Goal: Task Accomplishment & Management: Use online tool/utility

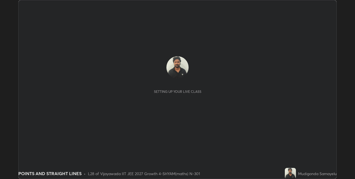
scroll to position [179, 354]
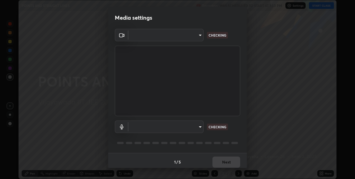
type input "e73d2c6d92d5eb4330bdac1748542d82cafb8f7456d61f7475a533174482276f"
type input "12d66ff83c6ef7e78adb653e5f19b1e103de6d31099a00b6e942a07595e95af9"
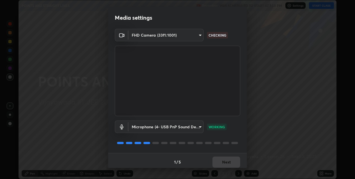
scroll to position [3, 0]
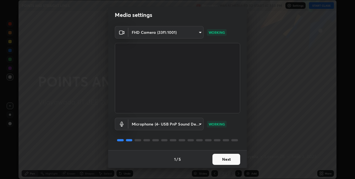
click at [223, 158] on button "Next" at bounding box center [226, 159] width 28 height 11
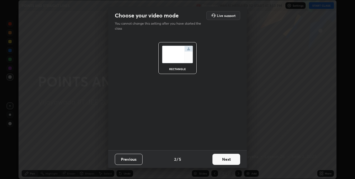
scroll to position [0, 0]
click at [224, 159] on button "Next" at bounding box center [226, 159] width 28 height 11
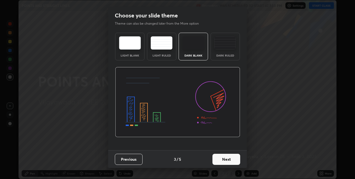
click at [223, 160] on button "Next" at bounding box center [226, 159] width 28 height 11
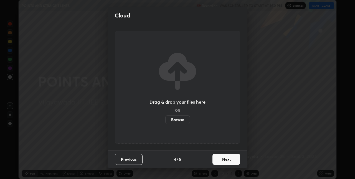
click at [222, 161] on button "Next" at bounding box center [226, 159] width 28 height 11
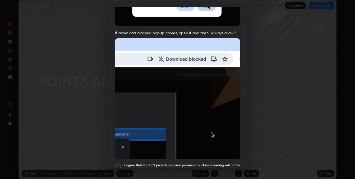
scroll to position [116, 0]
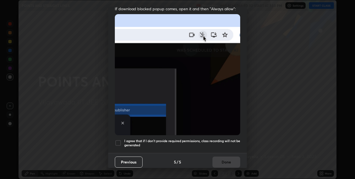
click at [118, 143] on div at bounding box center [118, 143] width 7 height 7
click at [221, 160] on button "Done" at bounding box center [226, 162] width 28 height 11
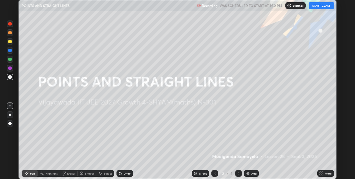
click at [248, 174] on img at bounding box center [248, 173] width 4 height 4
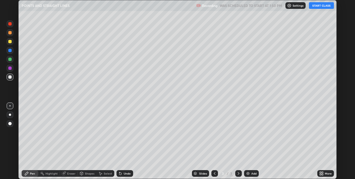
click at [319, 6] on button "START CLASS" at bounding box center [321, 5] width 25 height 7
click at [322, 172] on icon at bounding box center [321, 172] width 1 height 1
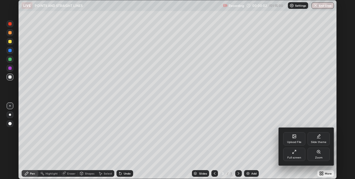
click at [294, 137] on icon at bounding box center [294, 137] width 3 height 2
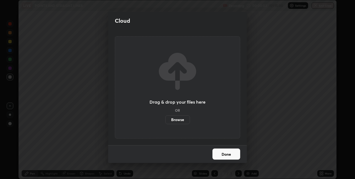
click at [180, 121] on label "Browse" at bounding box center [177, 119] width 25 height 9
click at [165, 121] on input "Browse" at bounding box center [165, 119] width 0 height 9
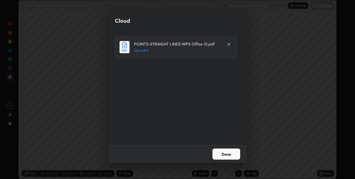
click at [225, 154] on button "Done" at bounding box center [226, 154] width 28 height 11
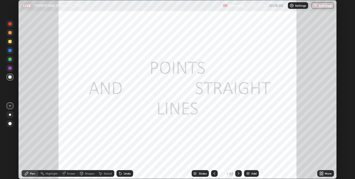
click at [203, 172] on div "Slides" at bounding box center [203, 173] width 8 height 3
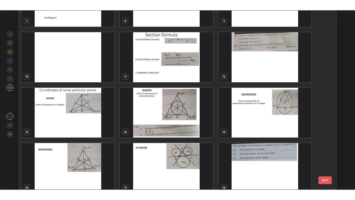
scroll to position [158, 0]
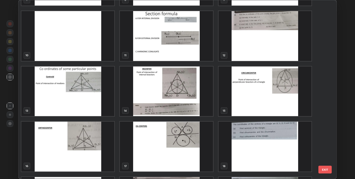
click at [253, 100] on img "grid" at bounding box center [264, 92] width 93 height 50
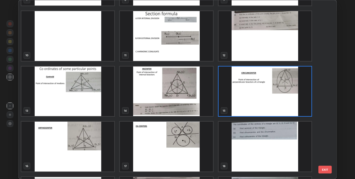
click at [259, 140] on img "grid" at bounding box center [264, 147] width 93 height 50
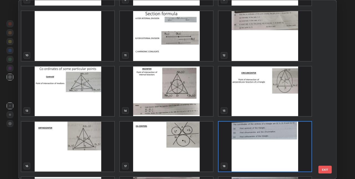
click at [264, 140] on img "grid" at bounding box center [264, 147] width 93 height 50
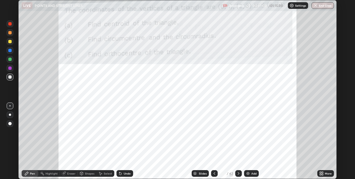
click at [322, 174] on icon at bounding box center [321, 174] width 1 height 1
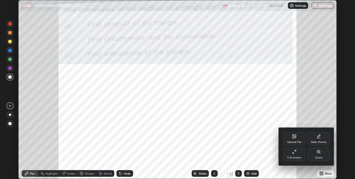
click at [294, 152] on icon at bounding box center [294, 152] width 4 height 4
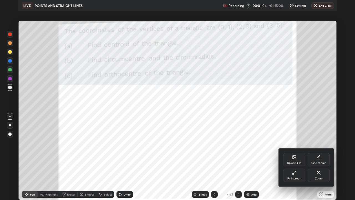
scroll to position [200, 355]
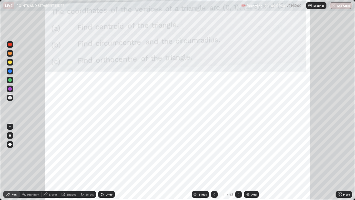
click at [10, 135] on div at bounding box center [10, 135] width 2 height 2
click at [10, 44] on div at bounding box center [9, 44] width 3 height 3
click at [215, 179] on div at bounding box center [214, 194] width 7 height 7
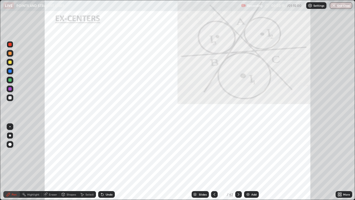
click at [213, 179] on icon at bounding box center [214, 194] width 4 height 4
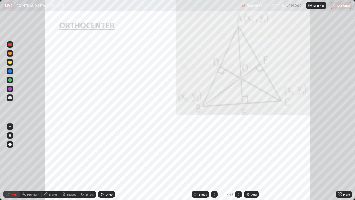
click at [211, 179] on div at bounding box center [214, 194] width 7 height 7
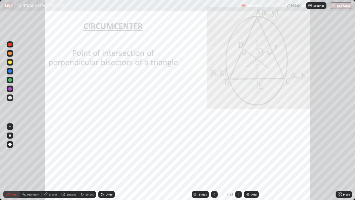
click at [103, 179] on icon at bounding box center [102, 194] width 4 height 4
click at [238, 179] on icon at bounding box center [238, 194] width 2 height 3
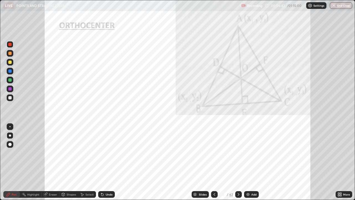
click at [106, 179] on div "Undo" at bounding box center [109, 194] width 7 height 3
click at [8, 72] on div at bounding box center [9, 70] width 3 height 3
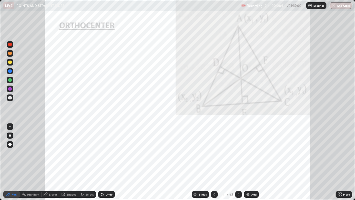
click at [238, 179] on icon at bounding box center [238, 194] width 4 height 4
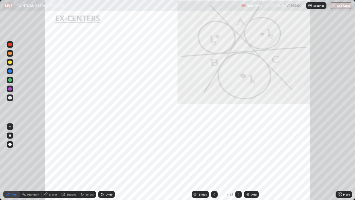
click at [214, 179] on icon at bounding box center [214, 194] width 4 height 4
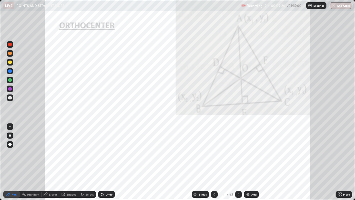
click at [238, 179] on icon at bounding box center [238, 194] width 2 height 3
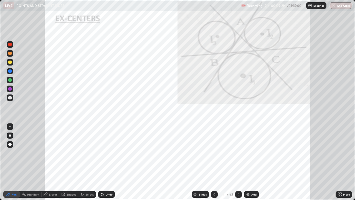
click at [237, 179] on icon at bounding box center [238, 194] width 4 height 4
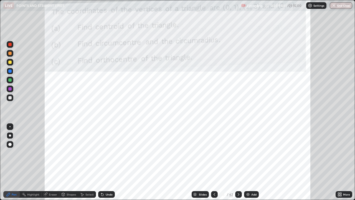
click at [10, 89] on div at bounding box center [9, 88] width 3 height 3
click at [52, 179] on div "Eraser" at bounding box center [53, 194] width 8 height 3
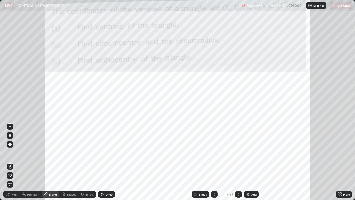
click at [11, 179] on div "Pen" at bounding box center [11, 194] width 17 height 7
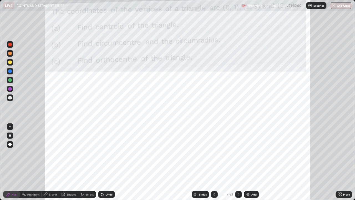
click at [53, 179] on div "Eraser" at bounding box center [53, 194] width 8 height 3
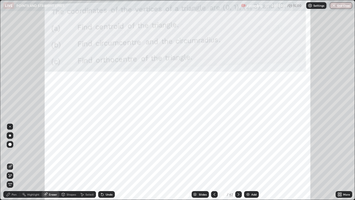
click at [14, 179] on div "Pen" at bounding box center [14, 194] width 5 height 3
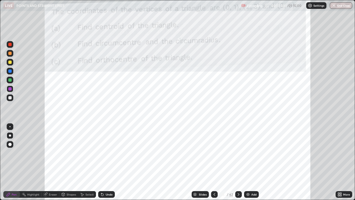
click at [7, 45] on div at bounding box center [10, 44] width 7 height 7
click at [246, 179] on img at bounding box center [248, 194] width 4 height 4
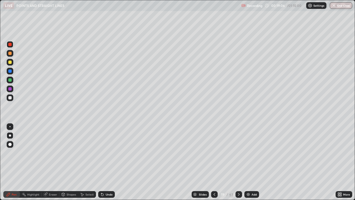
click at [10, 98] on div at bounding box center [9, 97] width 3 height 3
click at [58, 179] on div "Eraser" at bounding box center [51, 194] width 18 height 7
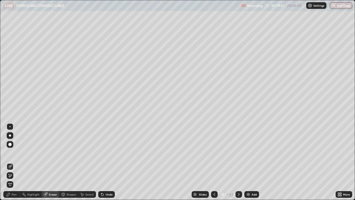
click at [16, 179] on div "Pen" at bounding box center [14, 194] width 5 height 3
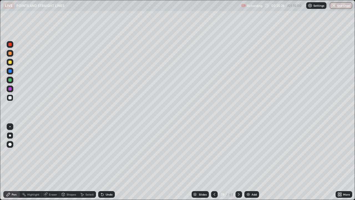
click at [49, 179] on div "Eraser" at bounding box center [53, 194] width 8 height 3
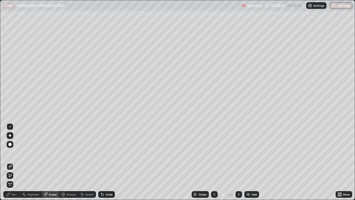
click at [14, 179] on div "Pen" at bounding box center [14, 194] width 5 height 3
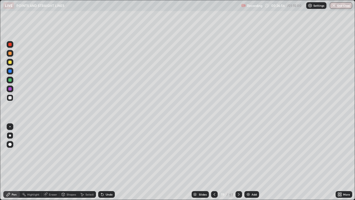
click at [53, 179] on div "Eraser" at bounding box center [53, 194] width 8 height 3
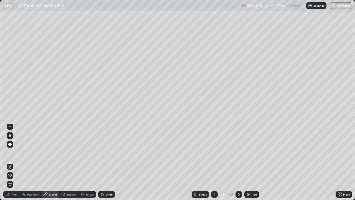
click at [13, 179] on div "Pen" at bounding box center [14, 194] width 5 height 3
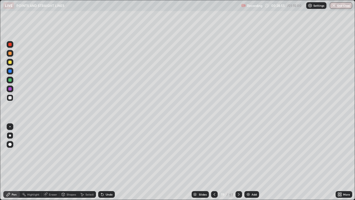
click at [238, 179] on icon at bounding box center [238, 194] width 4 height 4
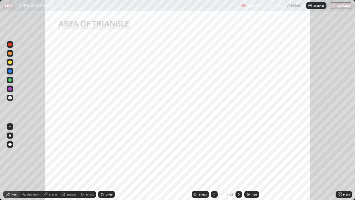
click at [213, 179] on icon at bounding box center [214, 194] width 4 height 4
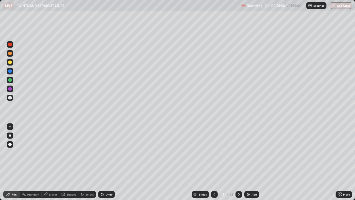
click at [247, 179] on img at bounding box center [248, 194] width 4 height 4
click at [9, 62] on div at bounding box center [9, 61] width 3 height 3
click at [11, 53] on div at bounding box center [9, 53] width 3 height 3
click at [205, 179] on div "Slides" at bounding box center [199, 194] width 17 height 7
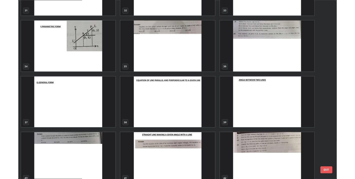
scroll to position [664, 0]
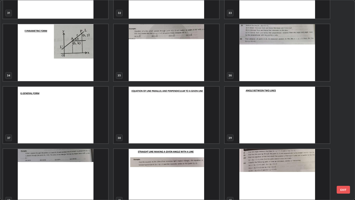
click at [154, 114] on img "grid" at bounding box center [166, 114] width 105 height 57
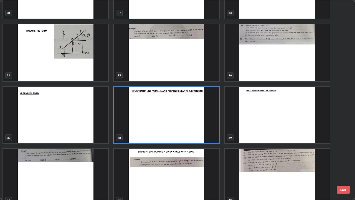
click at [154, 115] on img "grid" at bounding box center [166, 114] width 105 height 57
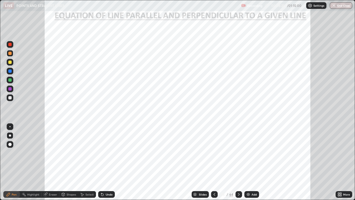
click at [11, 72] on div at bounding box center [9, 70] width 3 height 3
click at [237, 179] on icon at bounding box center [238, 194] width 4 height 4
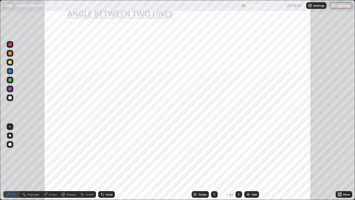
click at [238, 179] on icon at bounding box center [238, 194] width 4 height 4
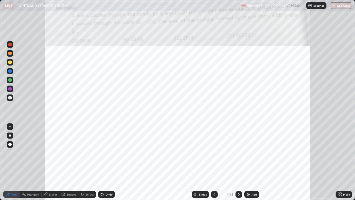
click at [238, 179] on icon at bounding box center [238, 194] width 4 height 4
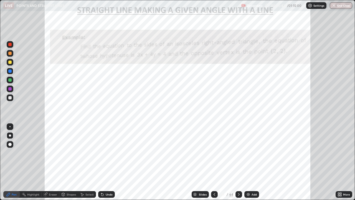
click at [238, 179] on icon at bounding box center [238, 194] width 4 height 4
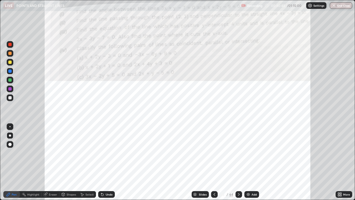
click at [213, 179] on icon at bounding box center [214, 194] width 4 height 4
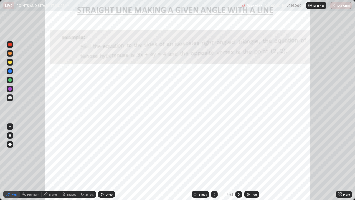
click at [213, 179] on icon at bounding box center [214, 194] width 4 height 4
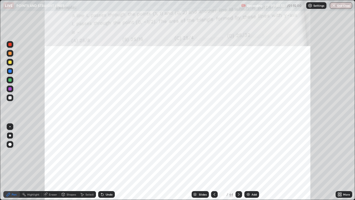
click at [214, 179] on icon at bounding box center [214, 194] width 4 height 4
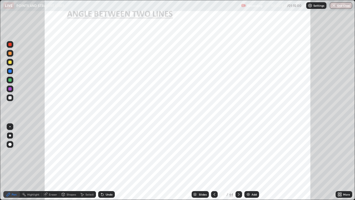
click at [214, 179] on icon at bounding box center [214, 194] width 4 height 4
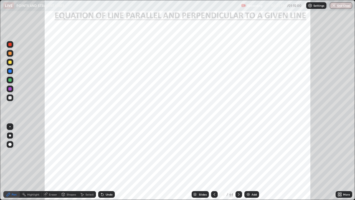
click at [10, 45] on div at bounding box center [9, 44] width 3 height 3
click at [247, 179] on img at bounding box center [248, 194] width 4 height 4
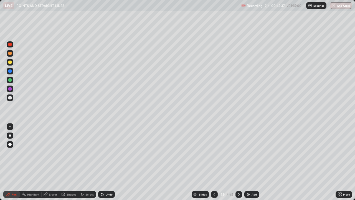
click at [9, 97] on div at bounding box center [9, 97] width 3 height 3
click at [52, 179] on div "Eraser" at bounding box center [53, 194] width 8 height 3
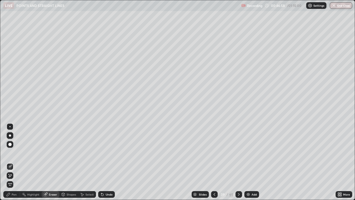
click at [52, 179] on div "Eraser" at bounding box center [53, 194] width 8 height 3
click at [49, 179] on div "Eraser" at bounding box center [53, 194] width 8 height 3
click at [14, 179] on div "Pen" at bounding box center [14, 194] width 5 height 3
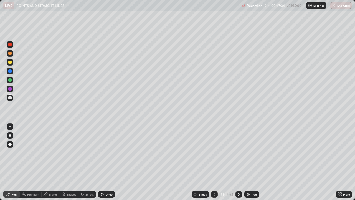
click at [11, 90] on div at bounding box center [9, 88] width 3 height 3
click at [8, 71] on div at bounding box center [9, 70] width 3 height 3
click at [0, 121] on div "Setting up your live class" at bounding box center [177, 100] width 355 height 200
click at [213, 179] on icon at bounding box center [214, 194] width 4 height 4
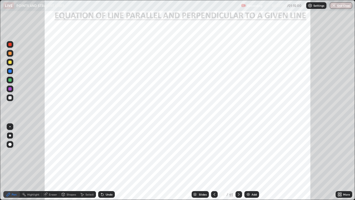
click at [237, 179] on icon at bounding box center [238, 194] width 4 height 4
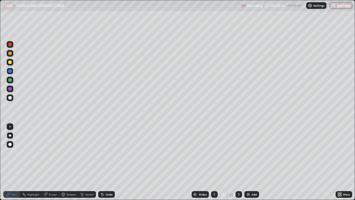
click at [248, 179] on img at bounding box center [248, 194] width 4 height 4
click at [104, 179] on div "Undo" at bounding box center [106, 194] width 17 height 7
click at [108, 179] on div "Undo" at bounding box center [109, 194] width 7 height 3
click at [11, 89] on div at bounding box center [9, 88] width 3 height 3
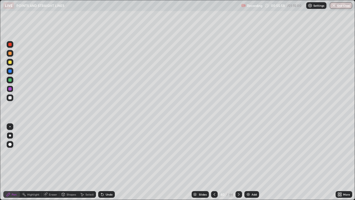
click at [238, 179] on icon at bounding box center [238, 194] width 4 height 4
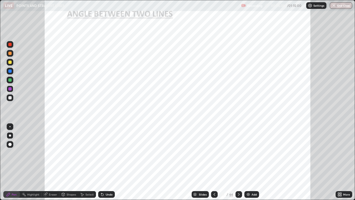
click at [11, 71] on div at bounding box center [9, 70] width 3 height 3
click at [11, 45] on div at bounding box center [9, 44] width 3 height 3
click at [52, 179] on div "Eraser" at bounding box center [53, 194] width 8 height 3
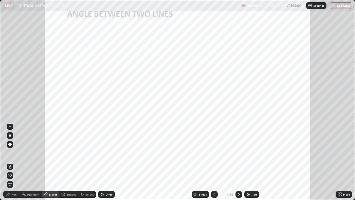
click at [14, 179] on div "Pen" at bounding box center [14, 194] width 5 height 3
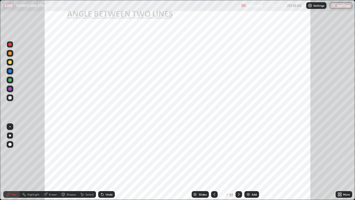
click at [11, 81] on div at bounding box center [9, 79] width 3 height 3
click at [9, 62] on div at bounding box center [9, 61] width 3 height 3
click at [10, 44] on div at bounding box center [9, 44] width 3 height 3
click at [8, 70] on div at bounding box center [9, 70] width 3 height 3
click at [247, 179] on img at bounding box center [248, 194] width 4 height 4
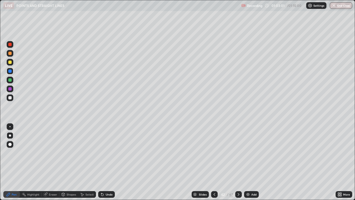
click at [11, 98] on div at bounding box center [9, 97] width 3 height 3
click at [54, 179] on div "Eraser" at bounding box center [53, 194] width 8 height 3
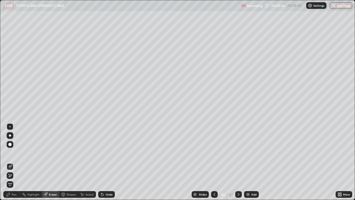
click at [17, 179] on div "Pen" at bounding box center [11, 194] width 17 height 7
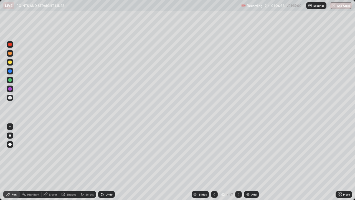
click at [9, 79] on div at bounding box center [9, 79] width 3 height 3
click at [238, 179] on icon at bounding box center [238, 194] width 4 height 4
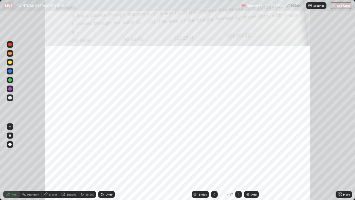
click at [237, 179] on div at bounding box center [238, 194] width 7 height 7
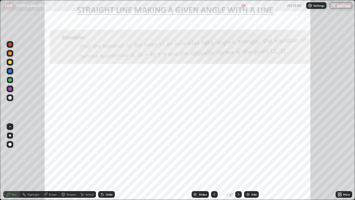
click at [238, 179] on icon at bounding box center [238, 194] width 4 height 4
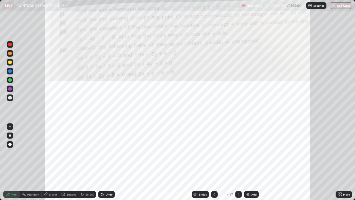
click at [237, 179] on icon at bounding box center [238, 194] width 2 height 3
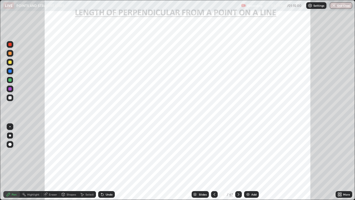
click at [214, 179] on icon at bounding box center [214, 194] width 4 height 4
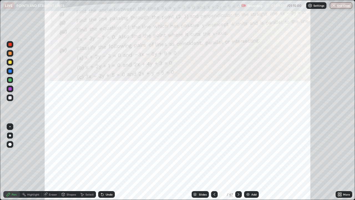
click at [213, 179] on icon at bounding box center [214, 194] width 2 height 3
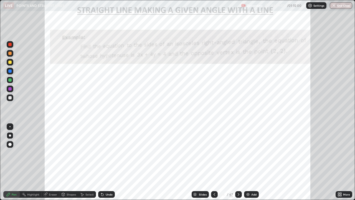
click at [214, 179] on icon at bounding box center [214, 194] width 2 height 3
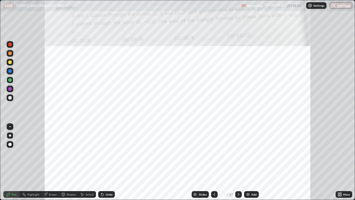
click at [10, 44] on div at bounding box center [9, 44] width 3 height 3
click at [11, 71] on div at bounding box center [9, 70] width 3 height 3
click at [12, 82] on div at bounding box center [10, 79] width 7 height 7
click at [106, 179] on div "Undo" at bounding box center [109, 194] width 7 height 3
click at [11, 88] on div at bounding box center [9, 88] width 3 height 3
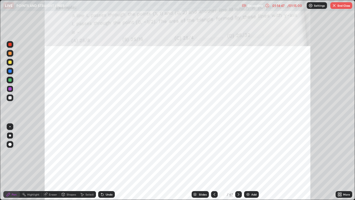
click at [237, 179] on icon at bounding box center [238, 194] width 4 height 4
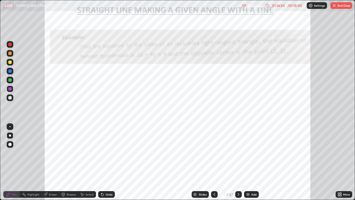
click at [238, 179] on icon at bounding box center [238, 194] width 4 height 4
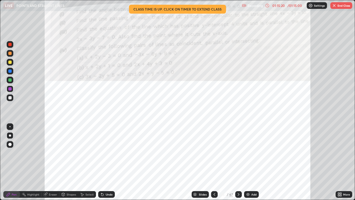
click at [340, 179] on icon at bounding box center [339, 194] width 4 height 4
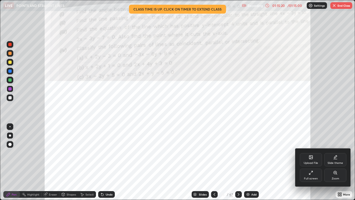
click at [311, 172] on icon at bounding box center [310, 172] width 4 height 4
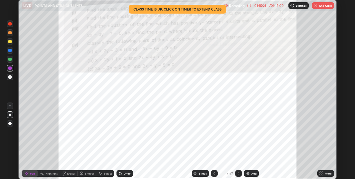
scroll to position [27530, 27354]
click at [322, 8] on button "End Class" at bounding box center [323, 5] width 22 height 7
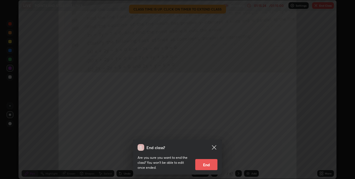
click at [206, 164] on button "End" at bounding box center [206, 164] width 22 height 11
